Goal: Task Accomplishment & Management: Manage account settings

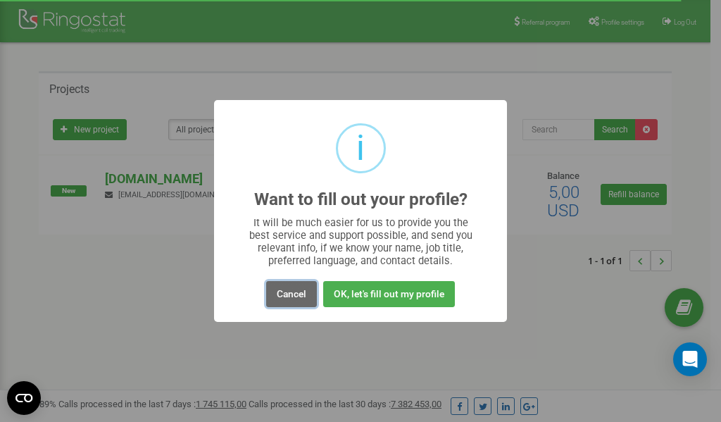
click at [296, 292] on button "Cancel" at bounding box center [291, 294] width 51 height 26
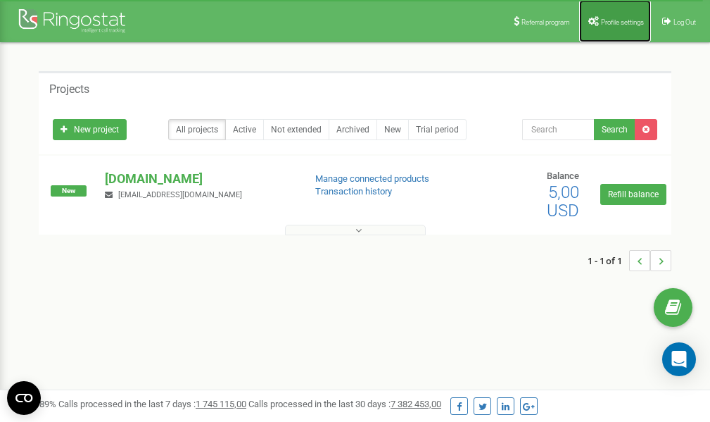
click at [602, 21] on span "Profile settings" at bounding box center [622, 22] width 43 height 8
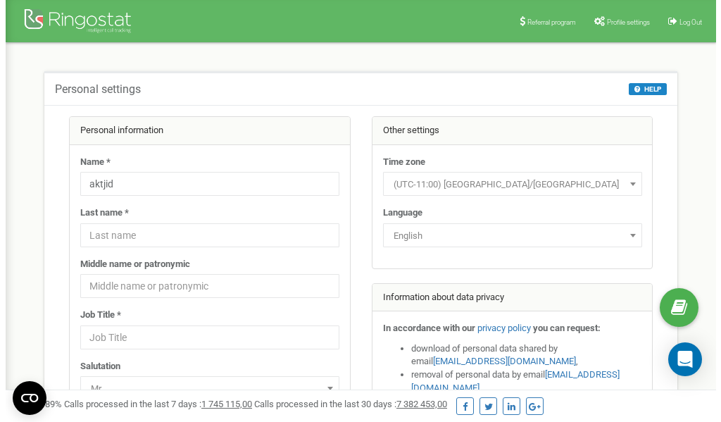
scroll to position [70, 0]
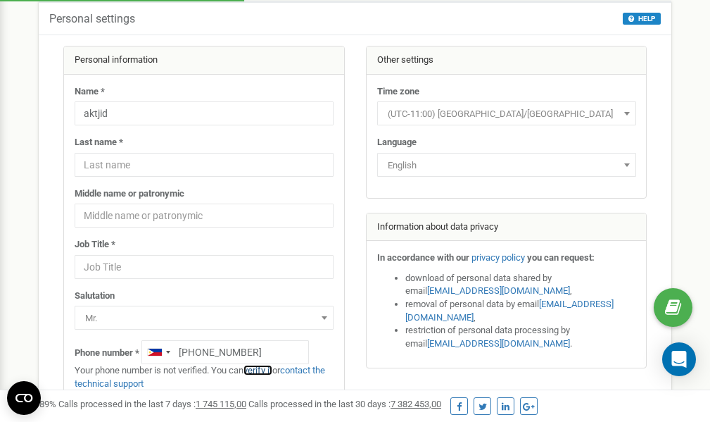
click at [263, 371] on link "verify it" at bounding box center [258, 370] width 29 height 11
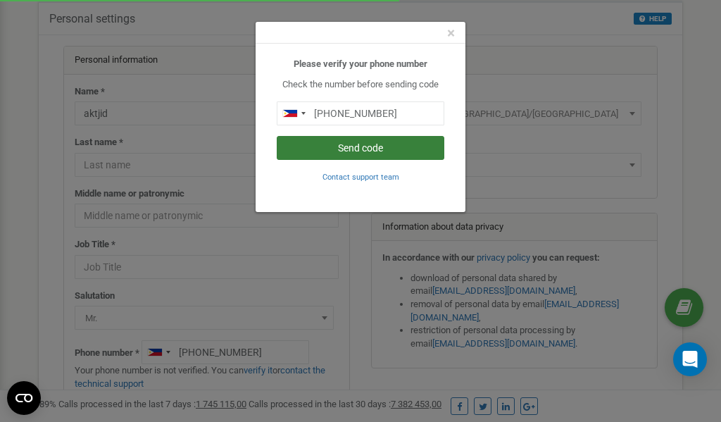
click at [373, 146] on button "Send code" at bounding box center [361, 148] width 168 height 24
